Goal: Task Accomplishment & Management: Manage account settings

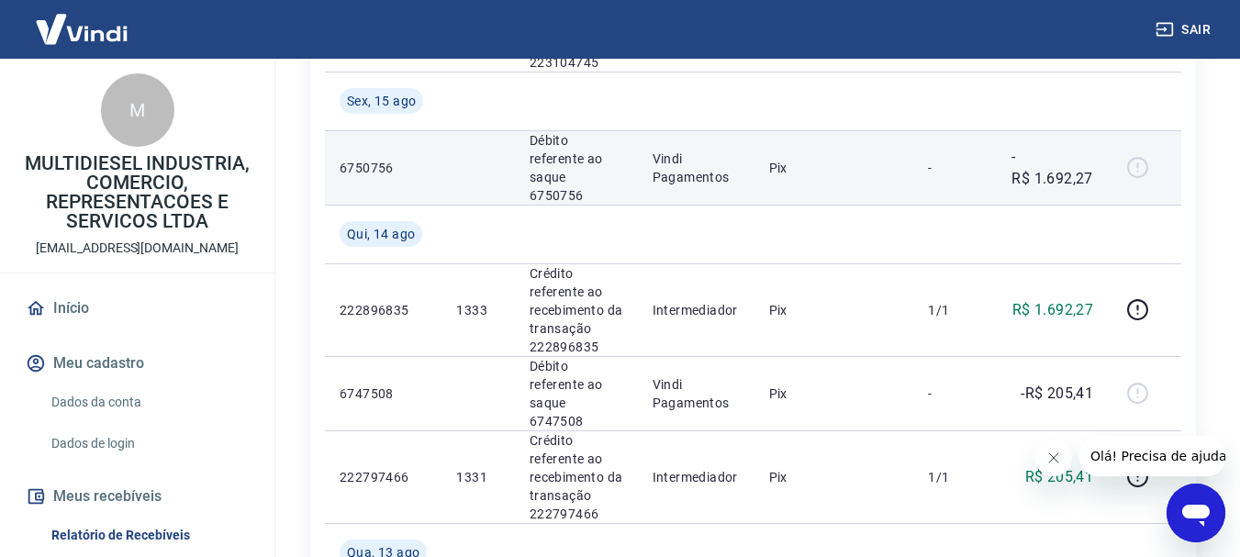
scroll to position [1193, 0]
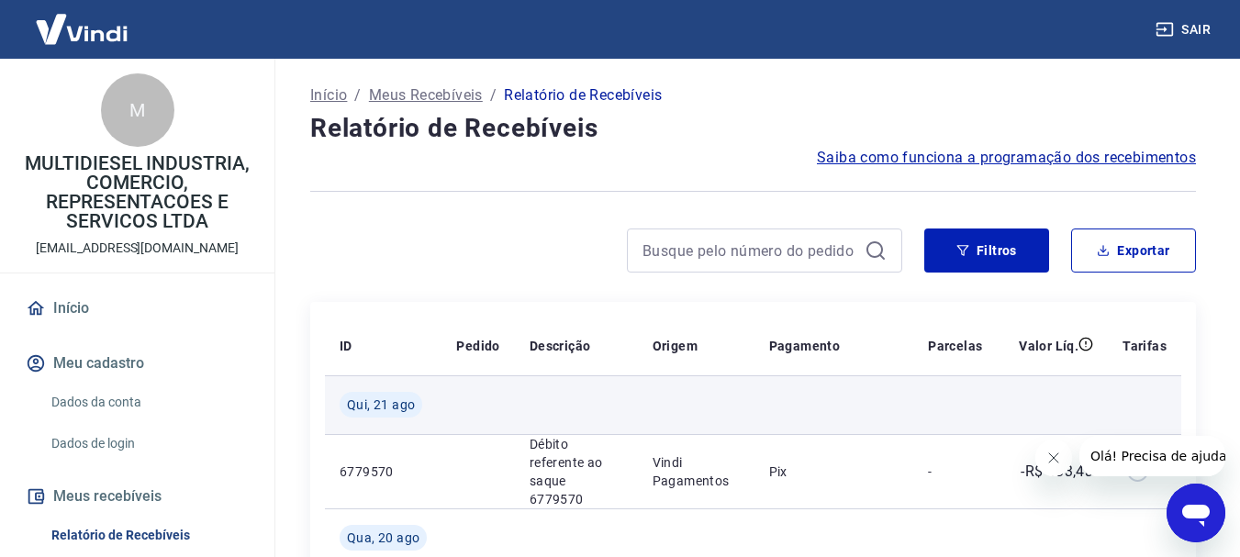
scroll to position [184, 0]
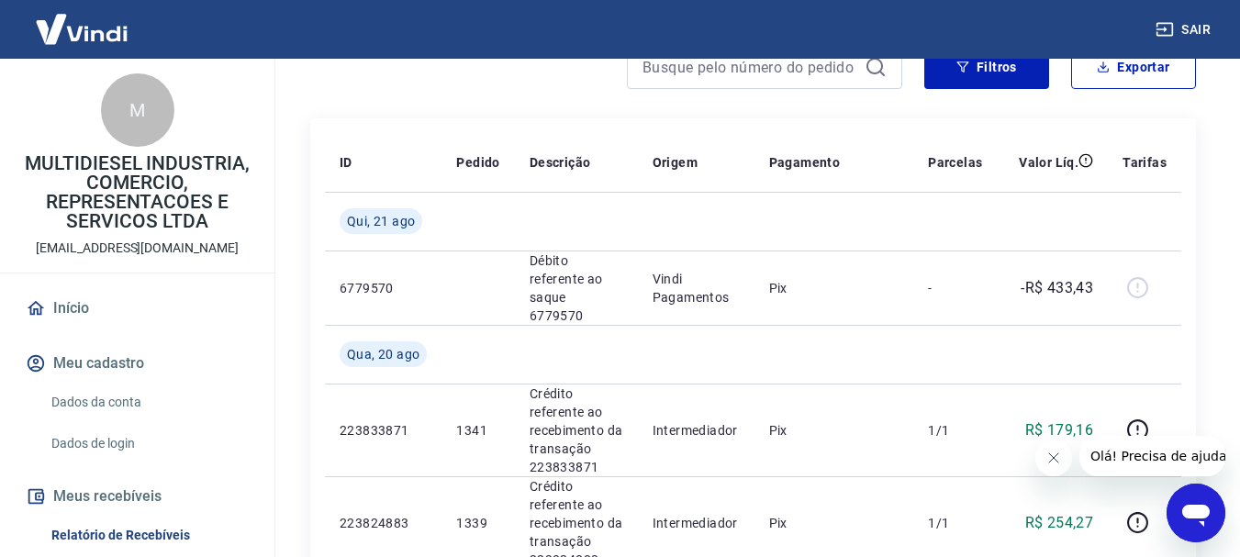
click at [1055, 453] on icon "Fechar mensagem da empresa" at bounding box center [1053, 458] width 15 height 15
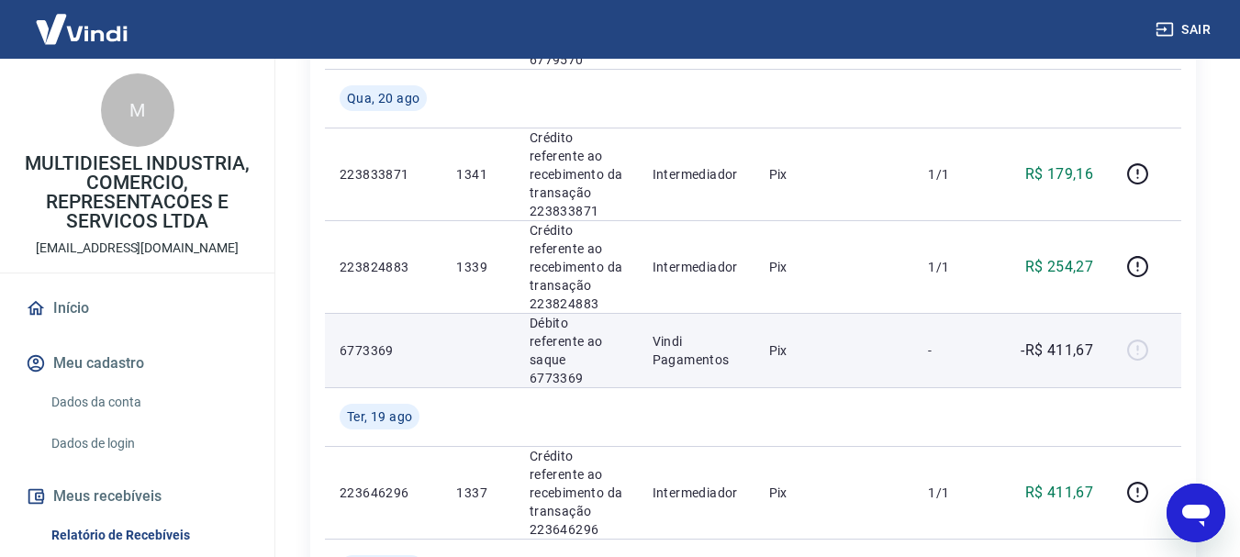
scroll to position [459, 0]
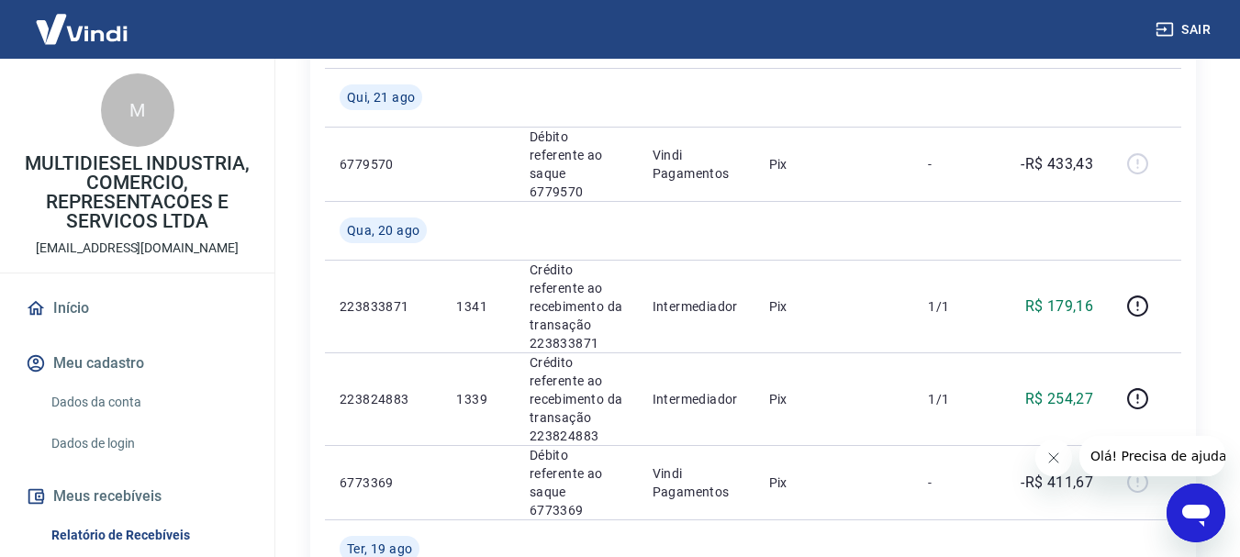
scroll to position [275, 0]
